Goal: Navigation & Orientation: Go to known website

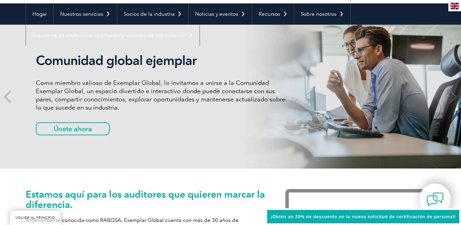
scroll to position [68, 0]
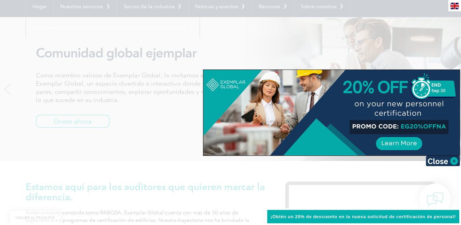
click at [333, 170] on div at bounding box center [230, 112] width 461 height 225
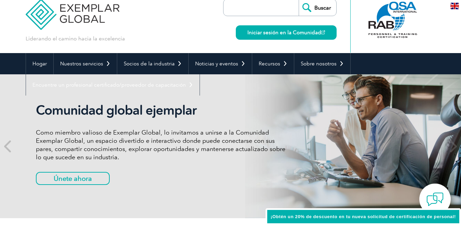
scroll to position [0, 0]
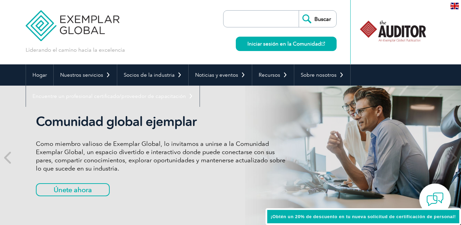
click at [457, 5] on img at bounding box center [455, 6] width 9 height 6
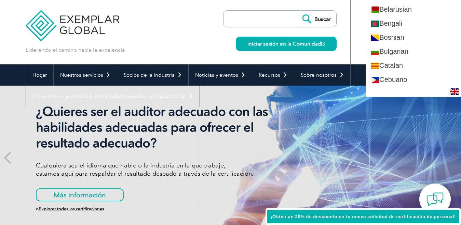
scroll to position [103, 0]
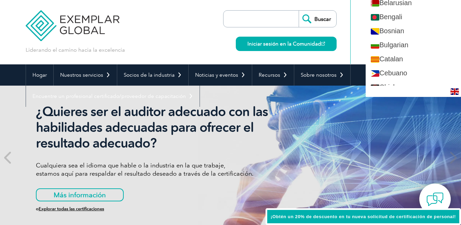
click at [359, 71] on nav "Hogar Nuestros servicios Obtener la certificación Certificaciones individuales …" at bounding box center [231, 85] width 410 height 42
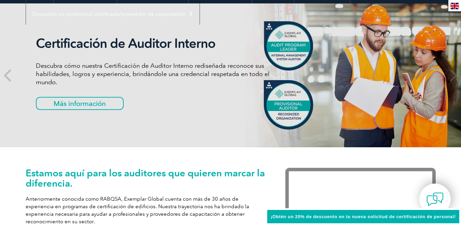
scroll to position [0, 0]
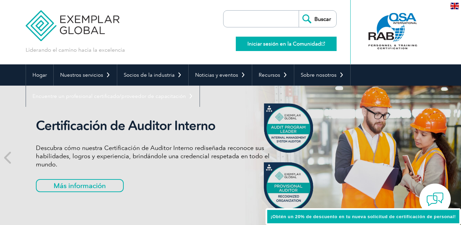
click at [297, 41] on font "Iniciar sesión en la Comunidad" at bounding box center [285, 44] width 74 height 6
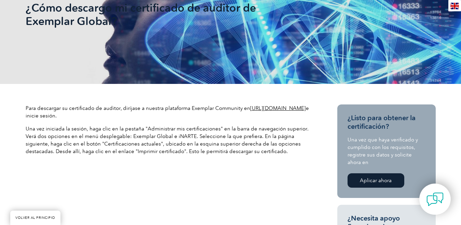
scroll to position [103, 0]
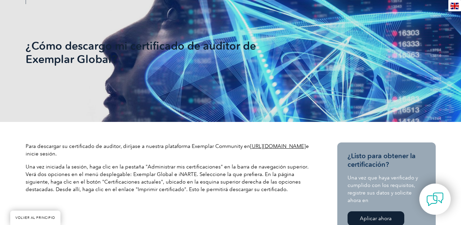
click at [250, 149] on font "https://community.exemplarglobal.org/" at bounding box center [278, 146] width 56 height 6
